Goal: Task Accomplishment & Management: Manage account settings

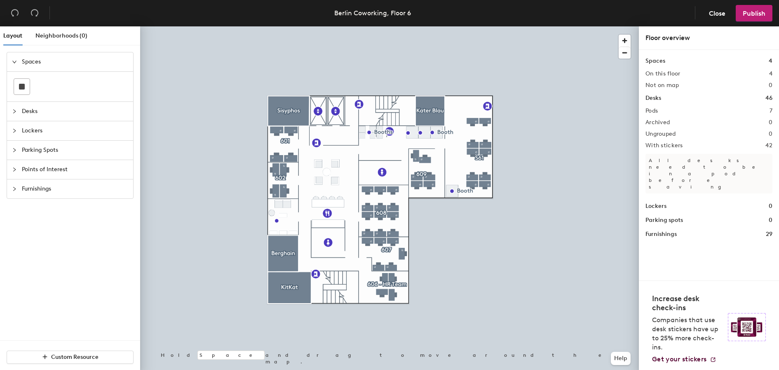
click at [21, 146] on div at bounding box center [17, 150] width 10 height 9
click at [40, 145] on icon at bounding box center [40, 145] width 10 height 6
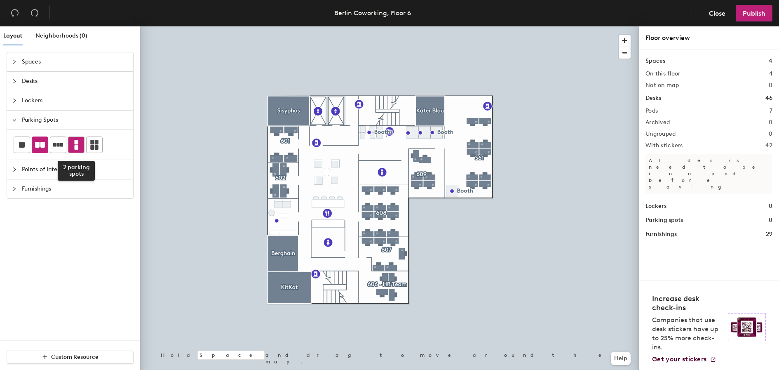
click at [77, 146] on icon at bounding box center [77, 145] width 4 height 10
click at [39, 142] on icon at bounding box center [40, 145] width 10 height 10
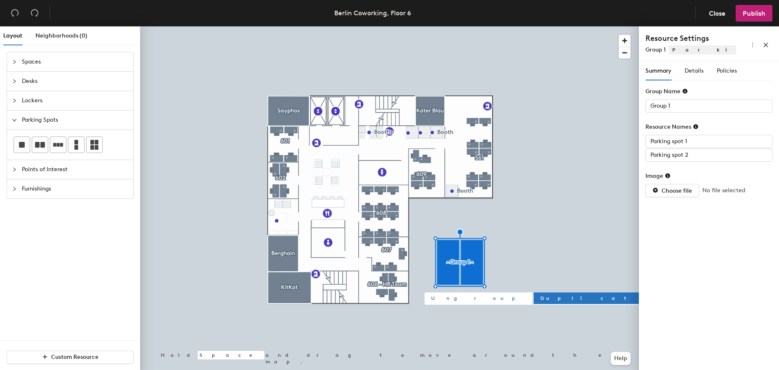
click at [447, 298] on span "Ungroup" at bounding box center [478, 297] width 95 height 7
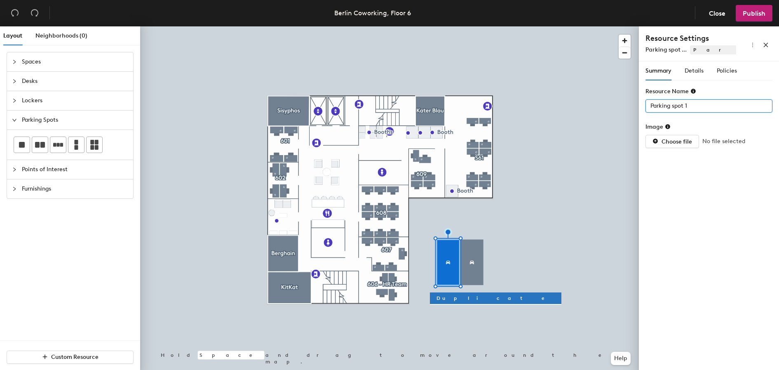
click at [693, 104] on input "Parking spot 1" at bounding box center [708, 105] width 127 height 13
click at [697, 106] on input "Parking spot 1" at bounding box center [708, 105] width 127 height 13
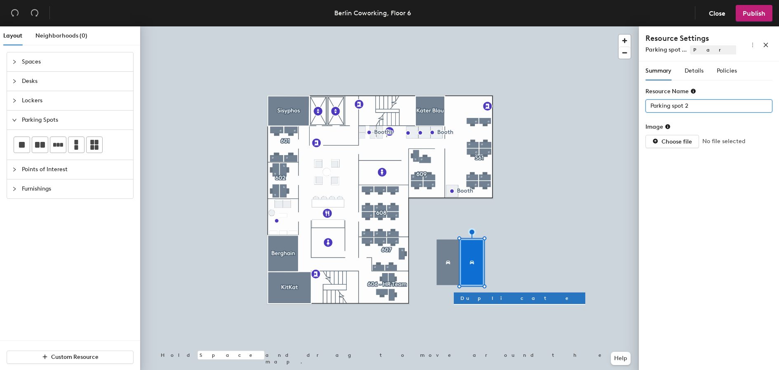
click at [708, 104] on input "Parking spot 2" at bounding box center [708, 105] width 127 height 13
type input "Parking spot 5"
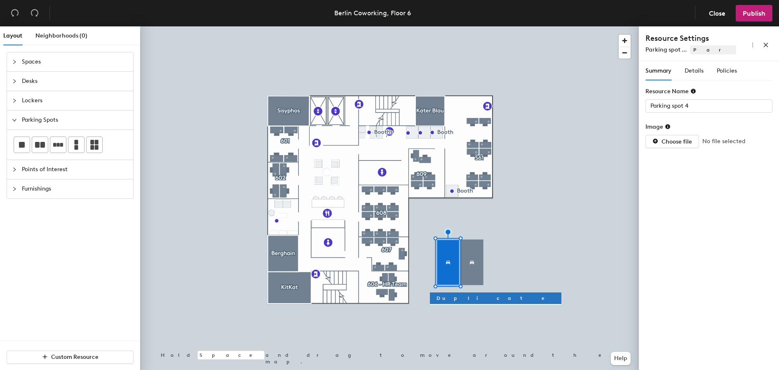
type input "Parking spot 5"
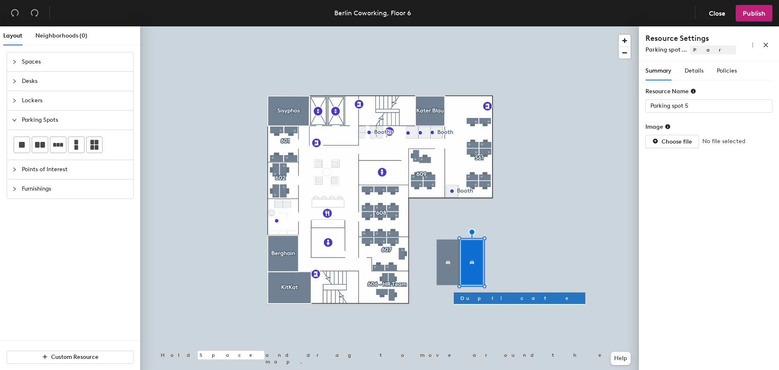
click at [26, 168] on span "Points of Interest" at bounding box center [75, 169] width 106 height 19
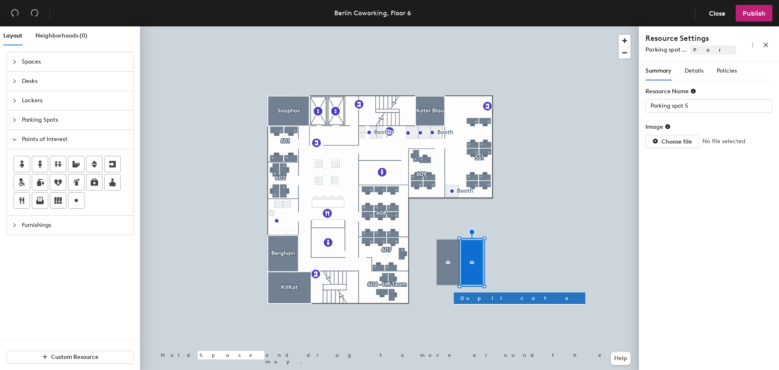
click at [44, 60] on span "Spaces" at bounding box center [75, 61] width 106 height 19
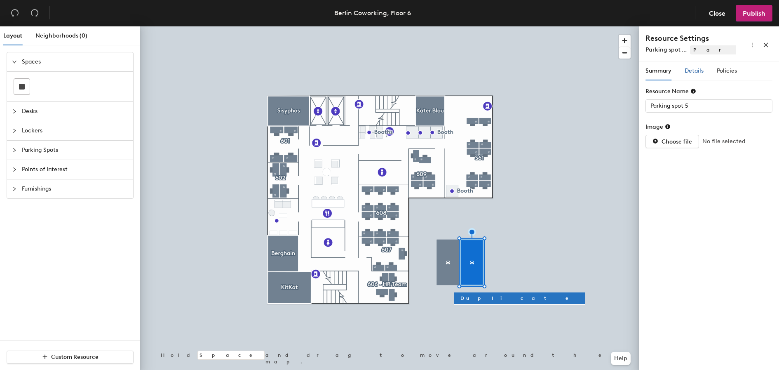
click at [697, 70] on span "Details" at bounding box center [694, 70] width 19 height 7
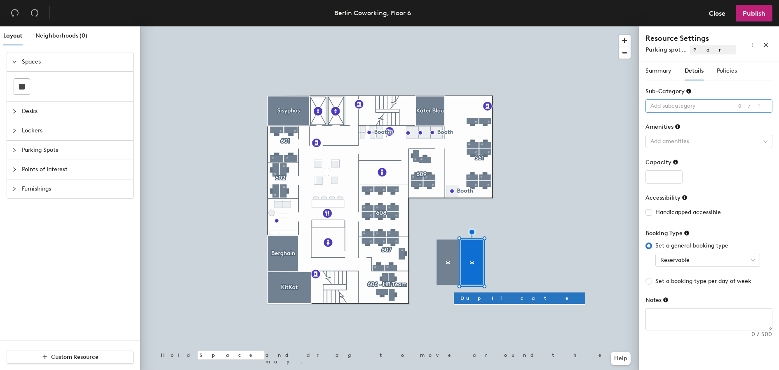
click at [690, 104] on div at bounding box center [704, 106] width 115 height 12
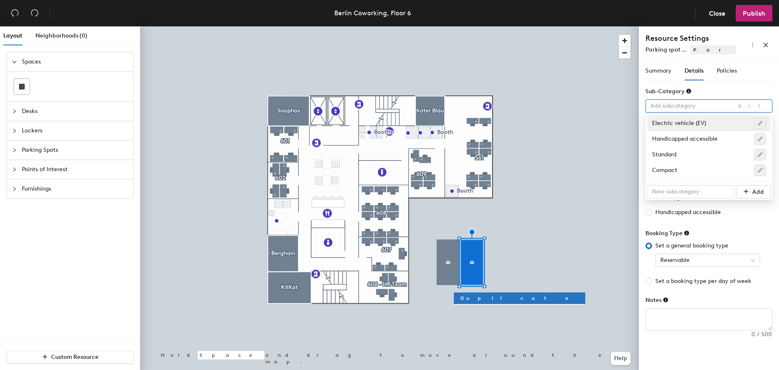
click at [710, 87] on div "Sub-Category" at bounding box center [708, 93] width 127 height 12
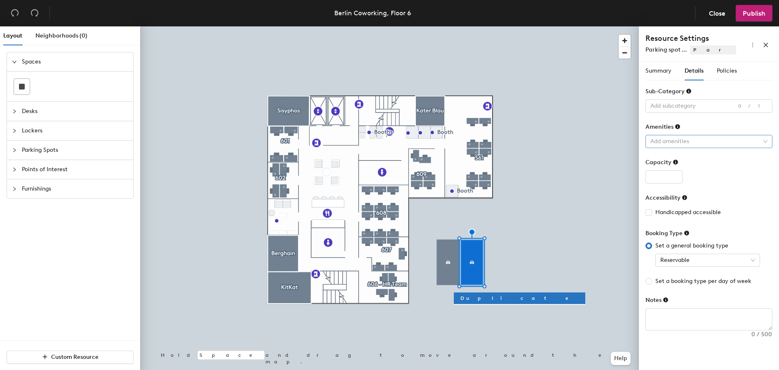
click at [688, 142] on div at bounding box center [704, 142] width 115 height 12
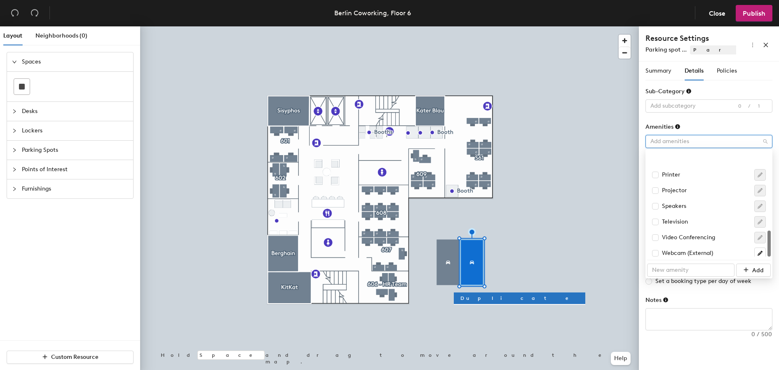
scroll to position [317, 0]
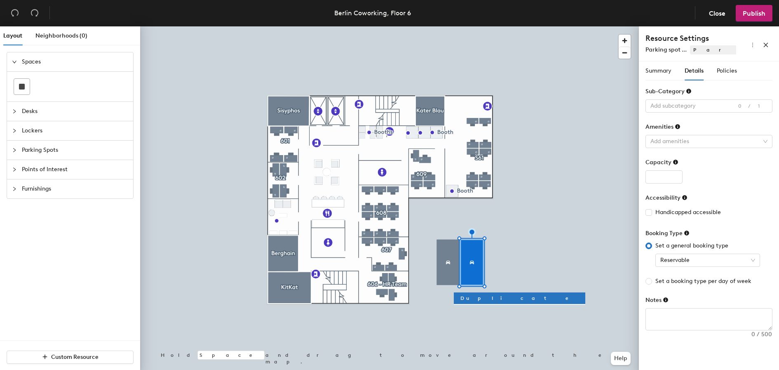
click at [688, 297] on div "Notes" at bounding box center [708, 302] width 127 height 12
click at [712, 170] on div at bounding box center [708, 176] width 127 height 13
click at [686, 262] on span "Reservable" at bounding box center [707, 260] width 95 height 12
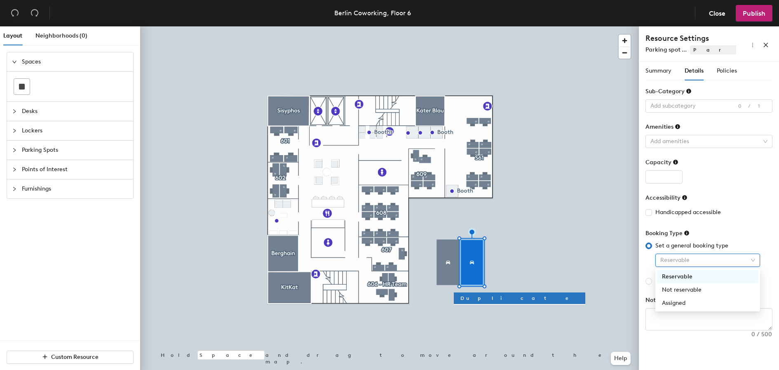
click at [745, 189] on form "Sub-Category Add subcategory 0/1 Amenities Add amenities Capacity Accessibility…" at bounding box center [708, 208] width 127 height 243
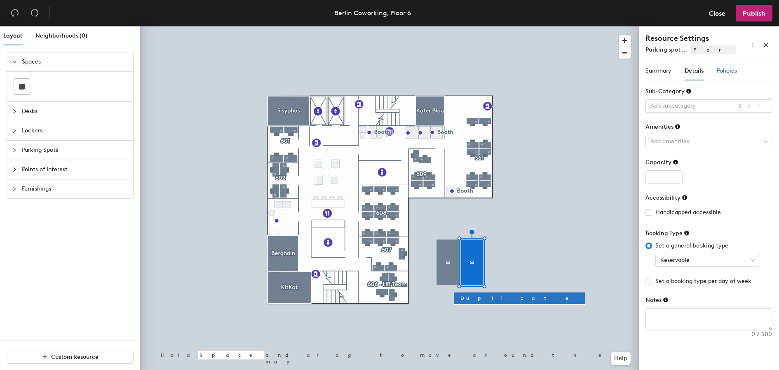
click at [728, 68] on span "Policies" at bounding box center [727, 70] width 20 height 7
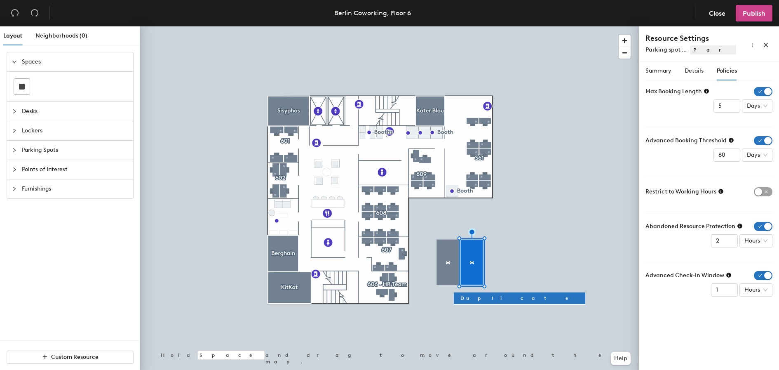
click at [751, 12] on span "Publish" at bounding box center [754, 13] width 23 height 8
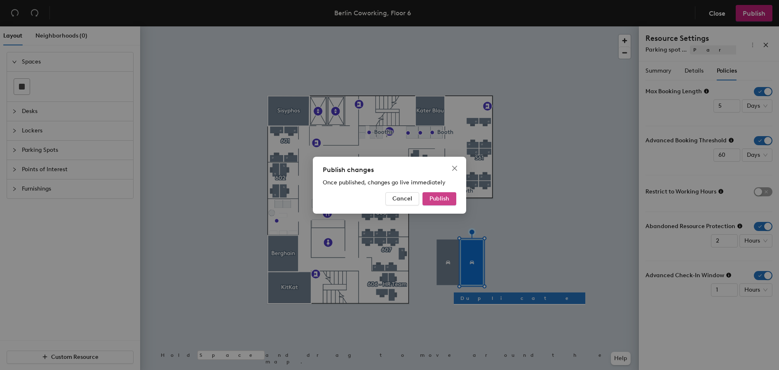
click at [441, 196] on span "Publish" at bounding box center [440, 198] width 20 height 7
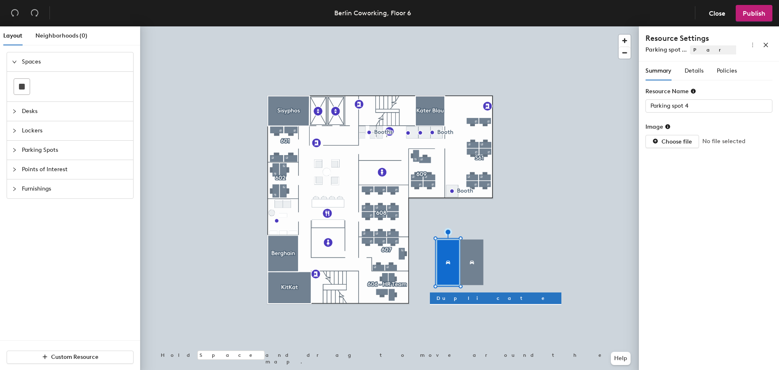
click at [473, 26] on div at bounding box center [389, 26] width 499 height 0
type input "Parking spot 5"
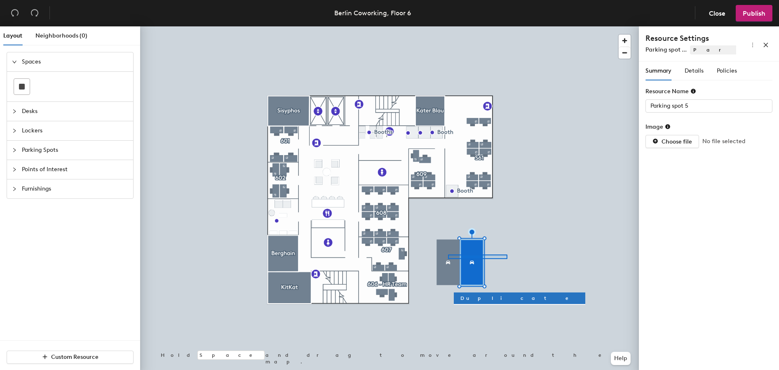
click at [507, 26] on div at bounding box center [389, 26] width 499 height 0
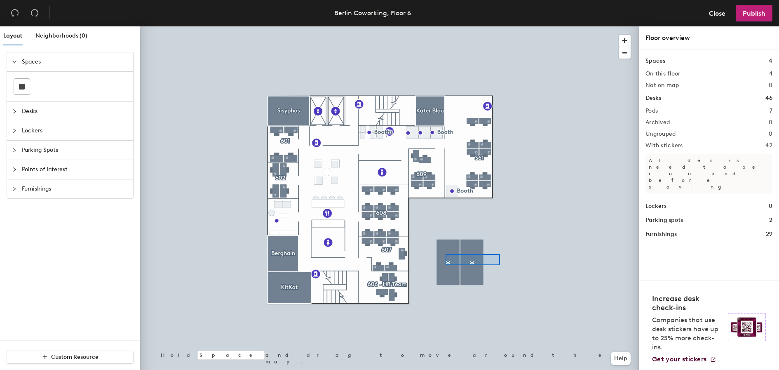
click at [443, 26] on div at bounding box center [389, 26] width 499 height 0
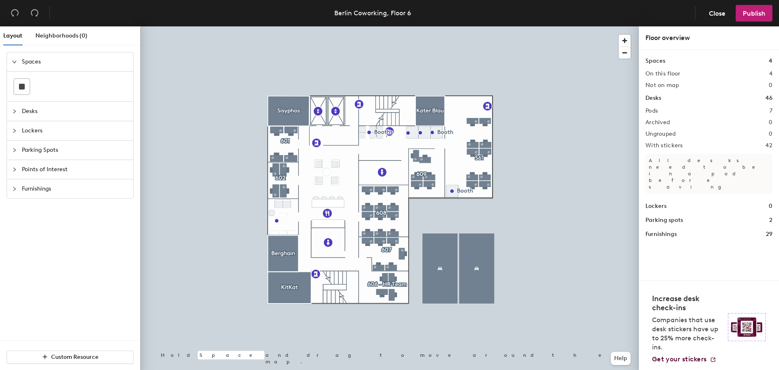
click at [462, 26] on div at bounding box center [389, 26] width 499 height 0
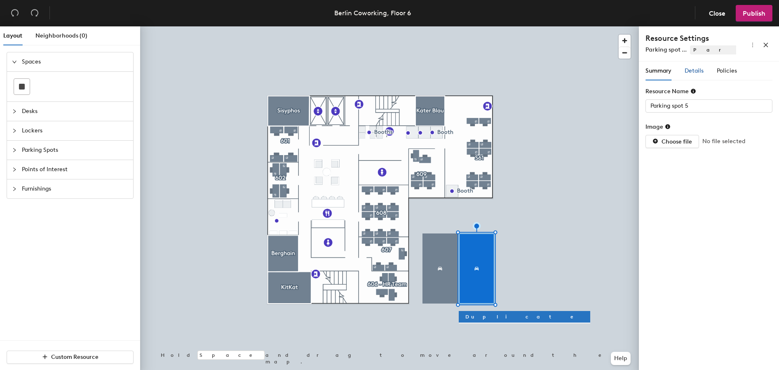
click at [693, 71] on span "Details" at bounding box center [694, 70] width 19 height 7
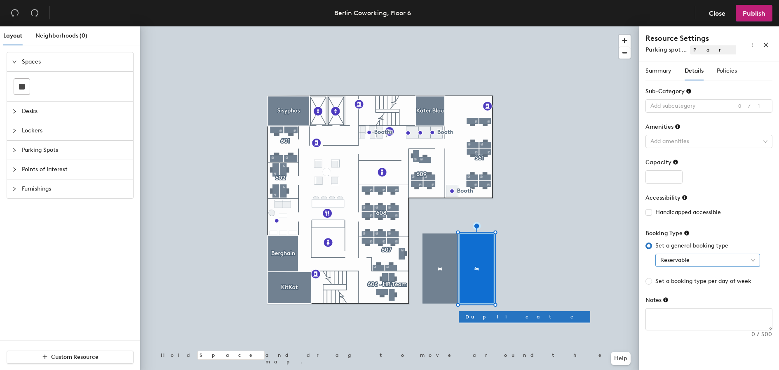
click at [692, 259] on span "Reservable" at bounding box center [707, 260] width 95 height 12
click at [689, 278] on div "Reservable" at bounding box center [708, 276] width 92 height 9
click at [660, 73] on span "Summary" at bounding box center [658, 70] width 26 height 7
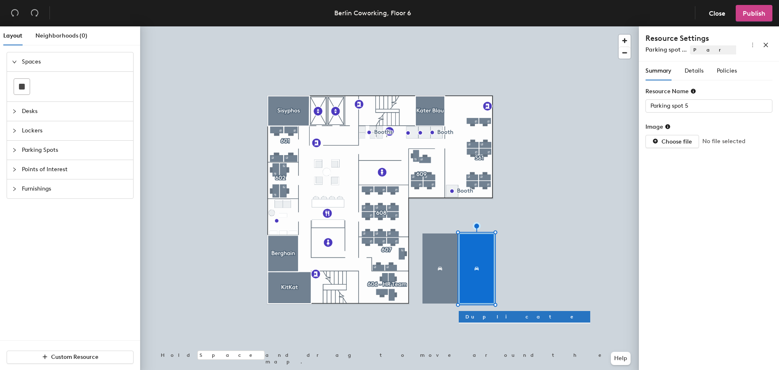
click at [754, 8] on button "Publish" at bounding box center [754, 13] width 37 height 16
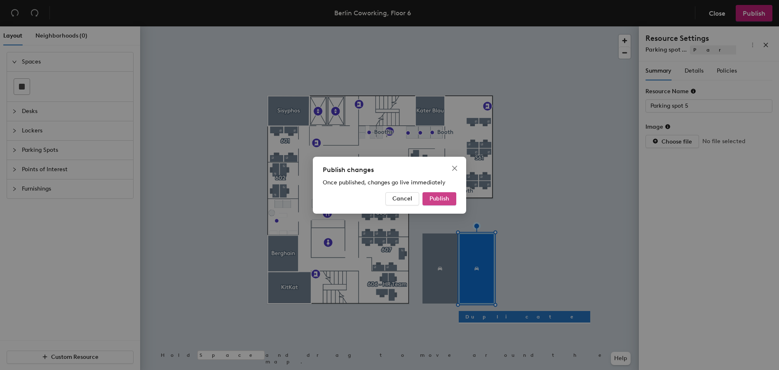
click at [441, 199] on span "Publish" at bounding box center [440, 198] width 20 height 7
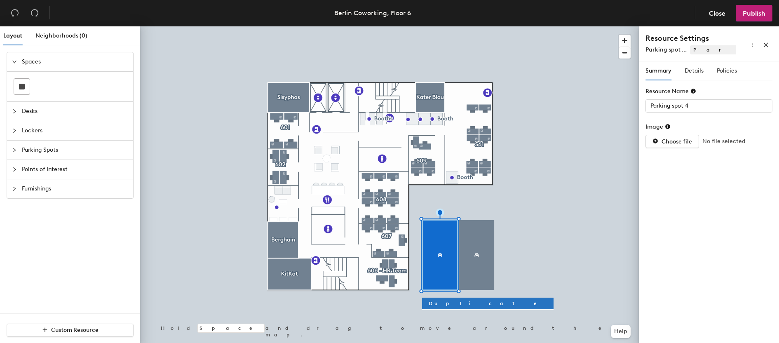
type input "Parking spot 5"
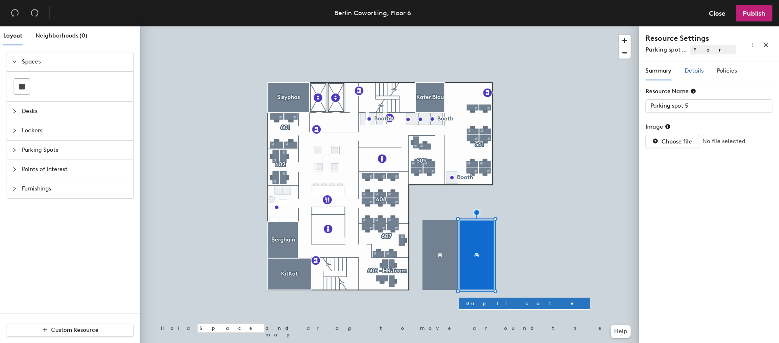
click at [699, 70] on span "Details" at bounding box center [694, 70] width 19 height 7
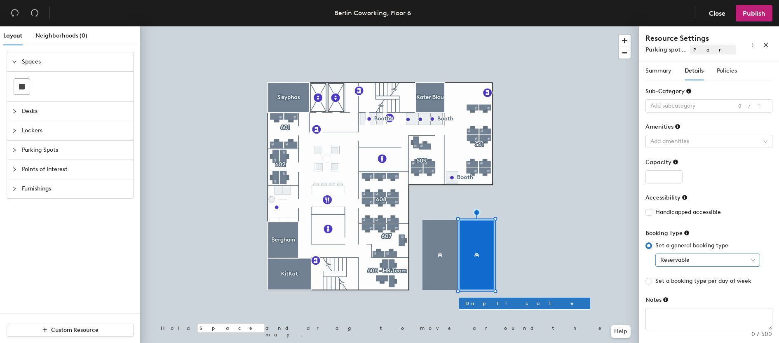
click at [695, 259] on span "Reservable" at bounding box center [707, 260] width 95 height 12
click at [722, 71] on span "Policies" at bounding box center [727, 70] width 20 height 7
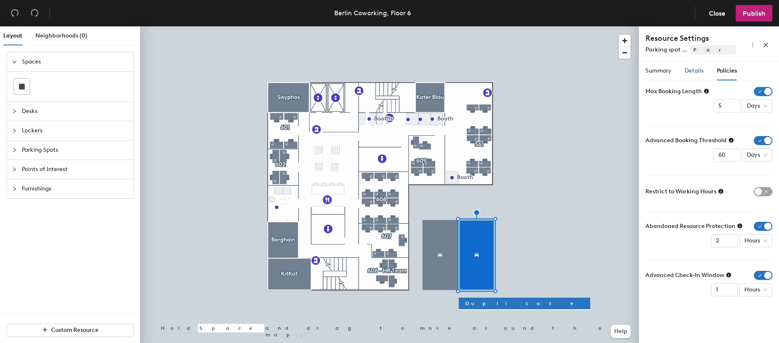
click at [690, 72] on span "Details" at bounding box center [694, 70] width 19 height 7
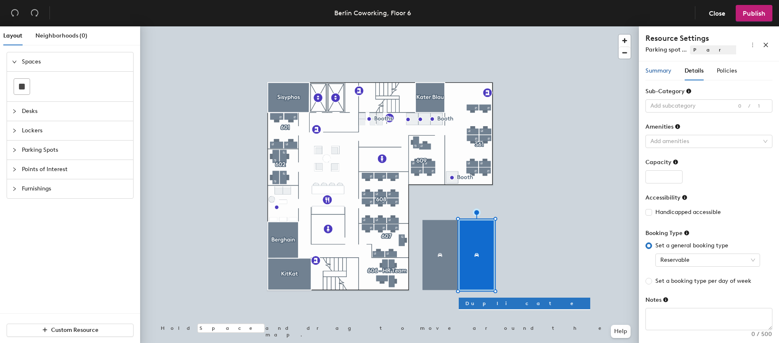
click at [664, 72] on span "Summary" at bounding box center [658, 70] width 26 height 7
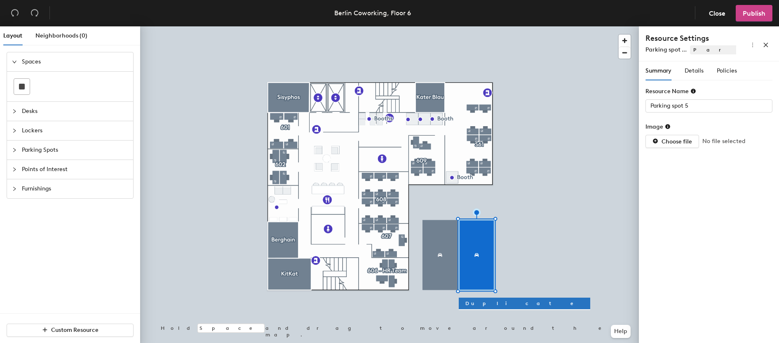
click at [750, 16] on span "Publish" at bounding box center [754, 13] width 23 height 8
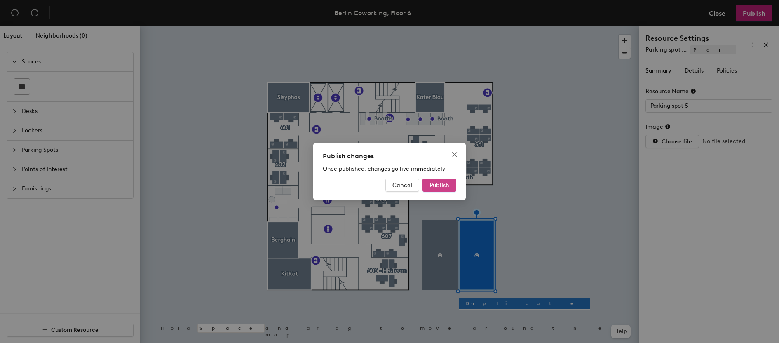
click at [437, 184] on span "Publish" at bounding box center [440, 185] width 20 height 7
